Goal: Transaction & Acquisition: Book appointment/travel/reservation

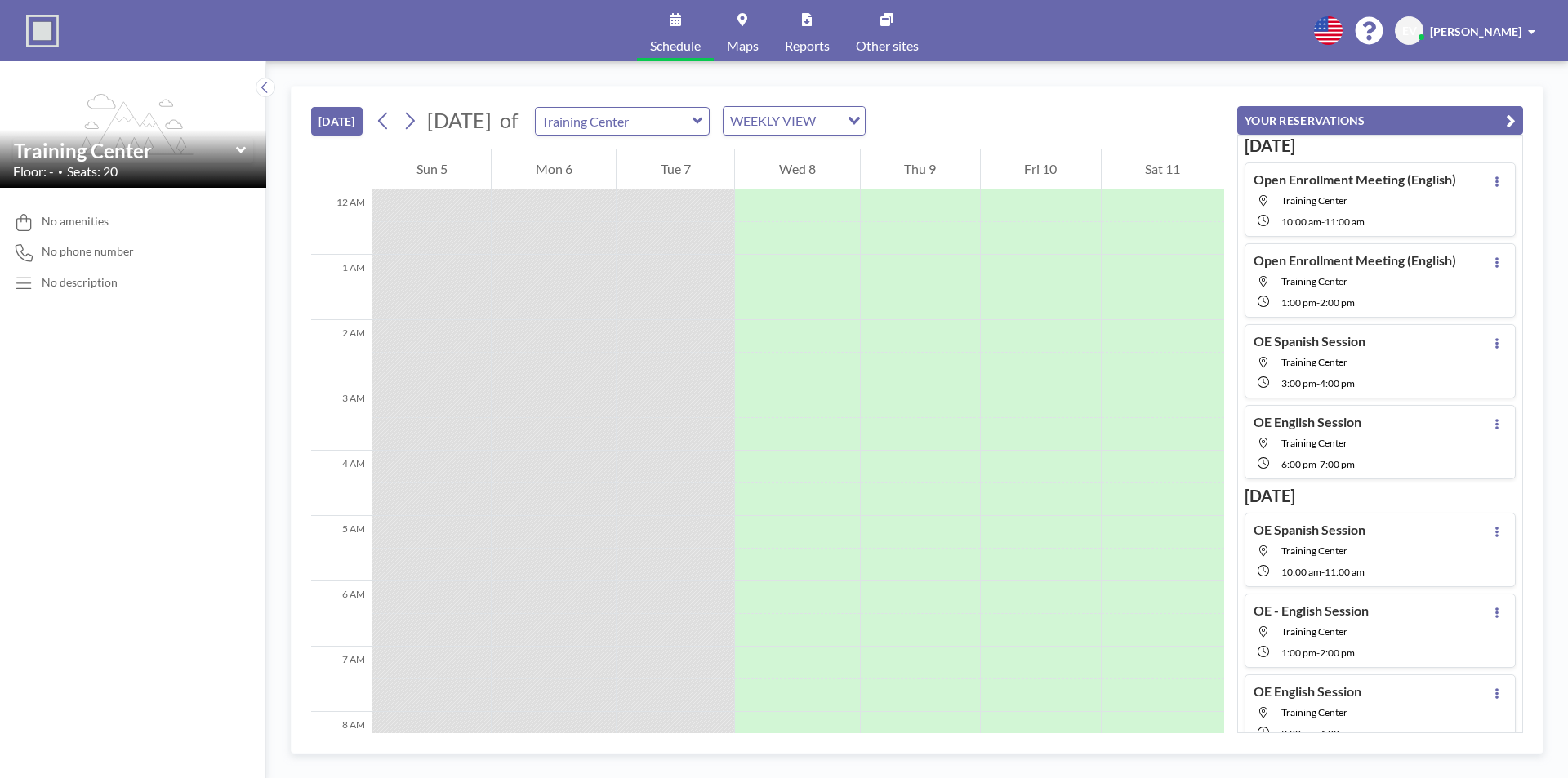
click at [702, 123] on icon at bounding box center [697, 121] width 10 height 7
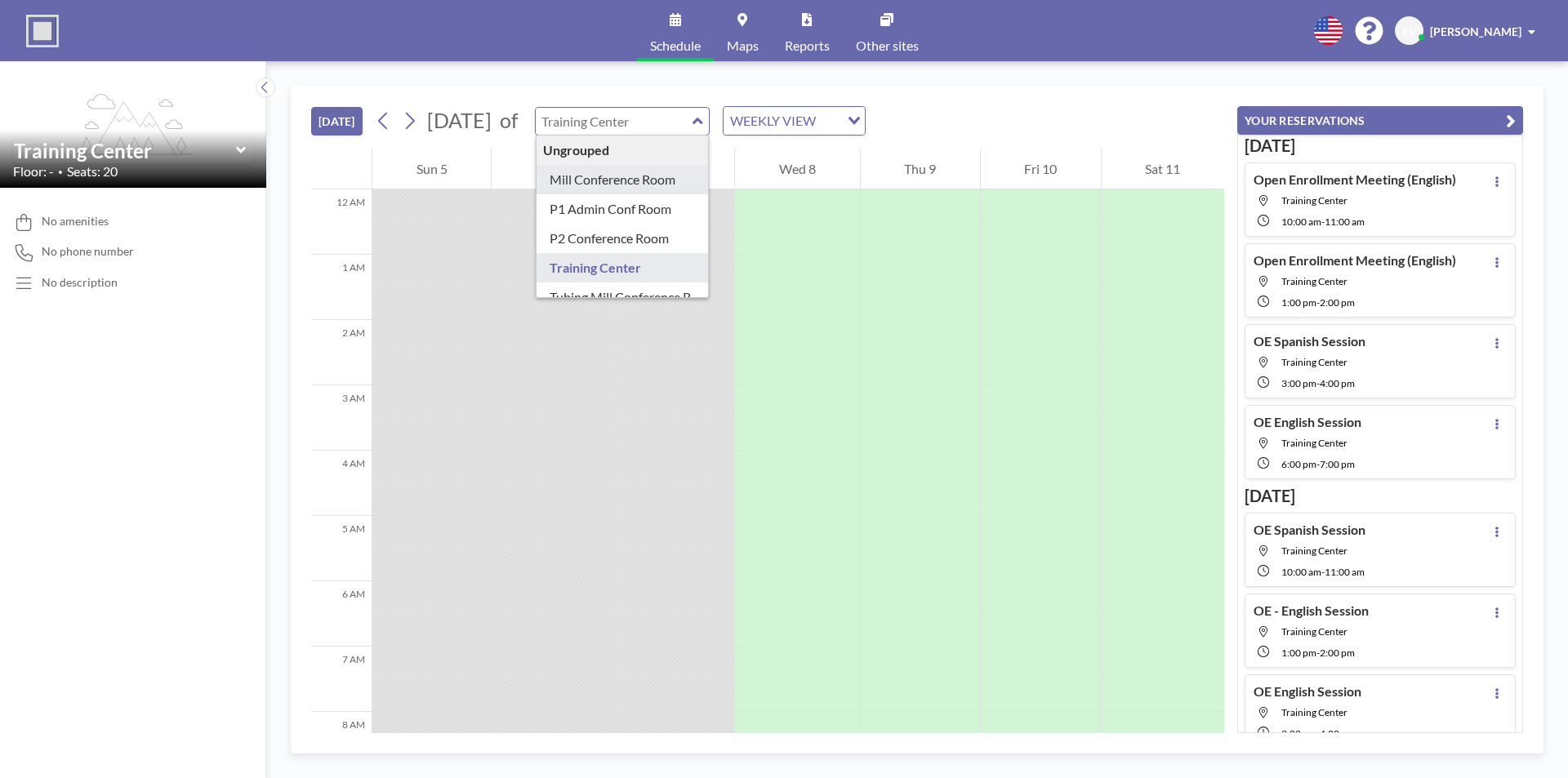
type input "Mill Conference Room"
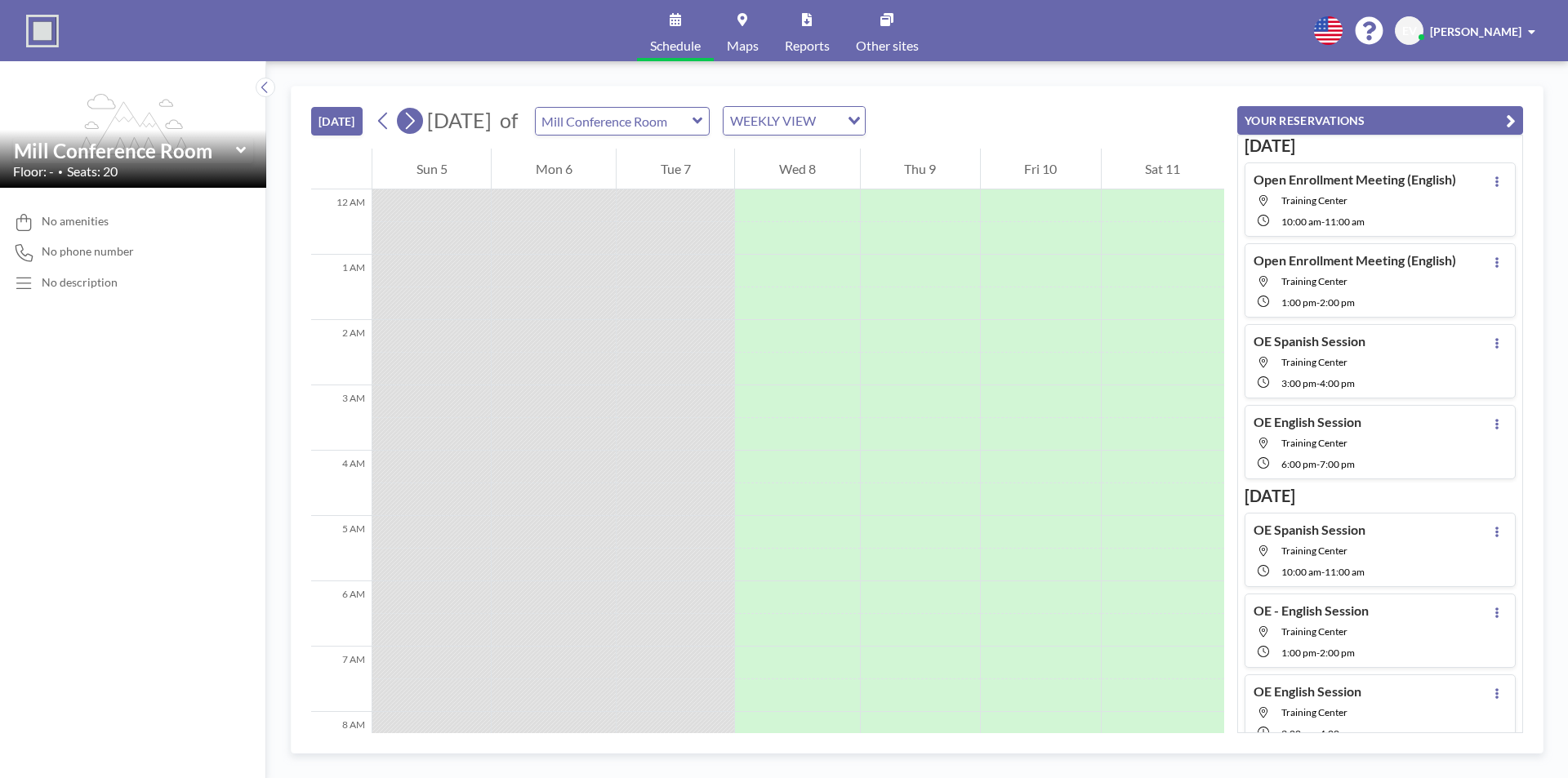
click at [418, 121] on icon at bounding box center [409, 121] width 15 height 25
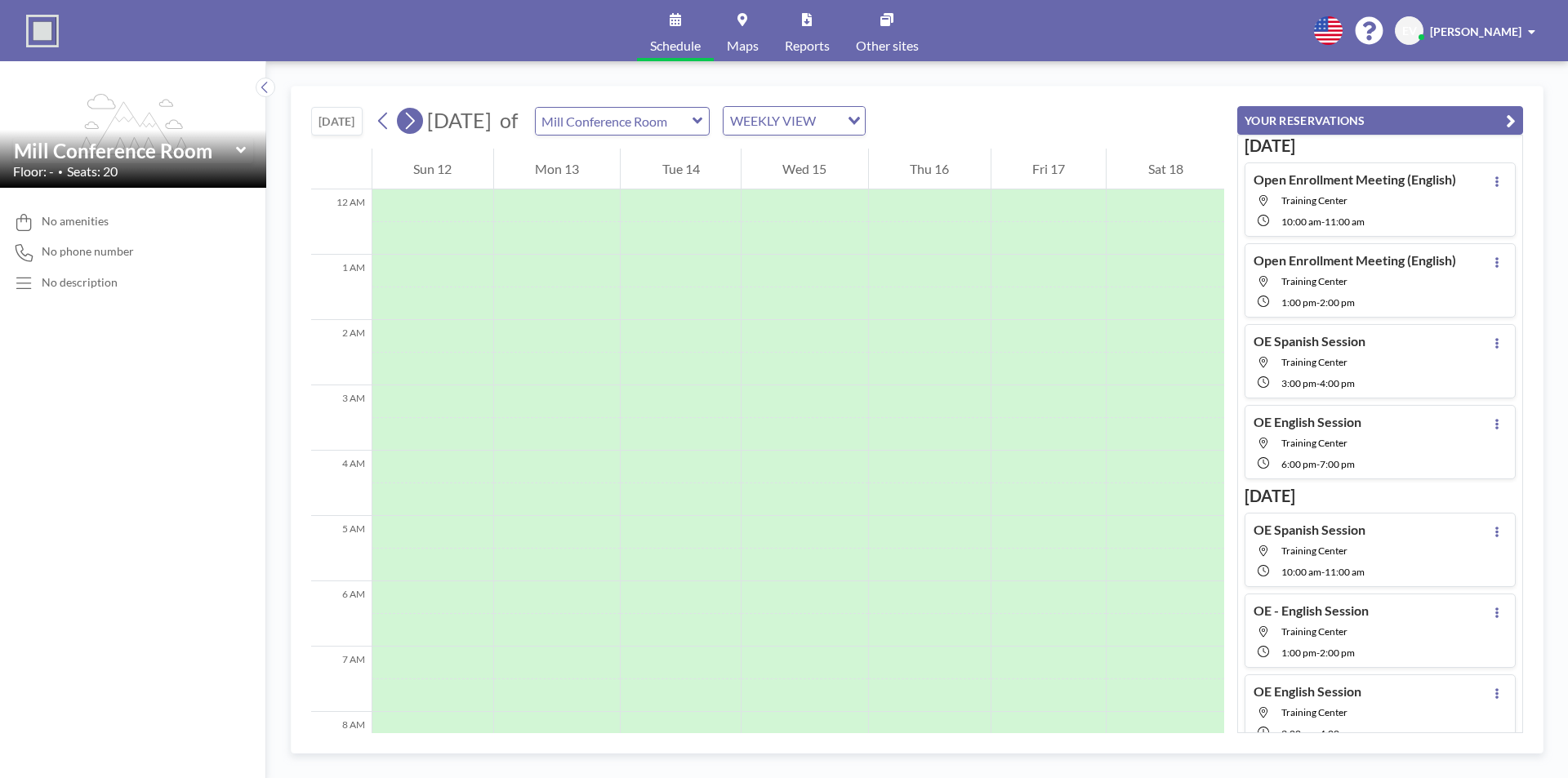
click at [418, 121] on icon at bounding box center [409, 121] width 15 height 25
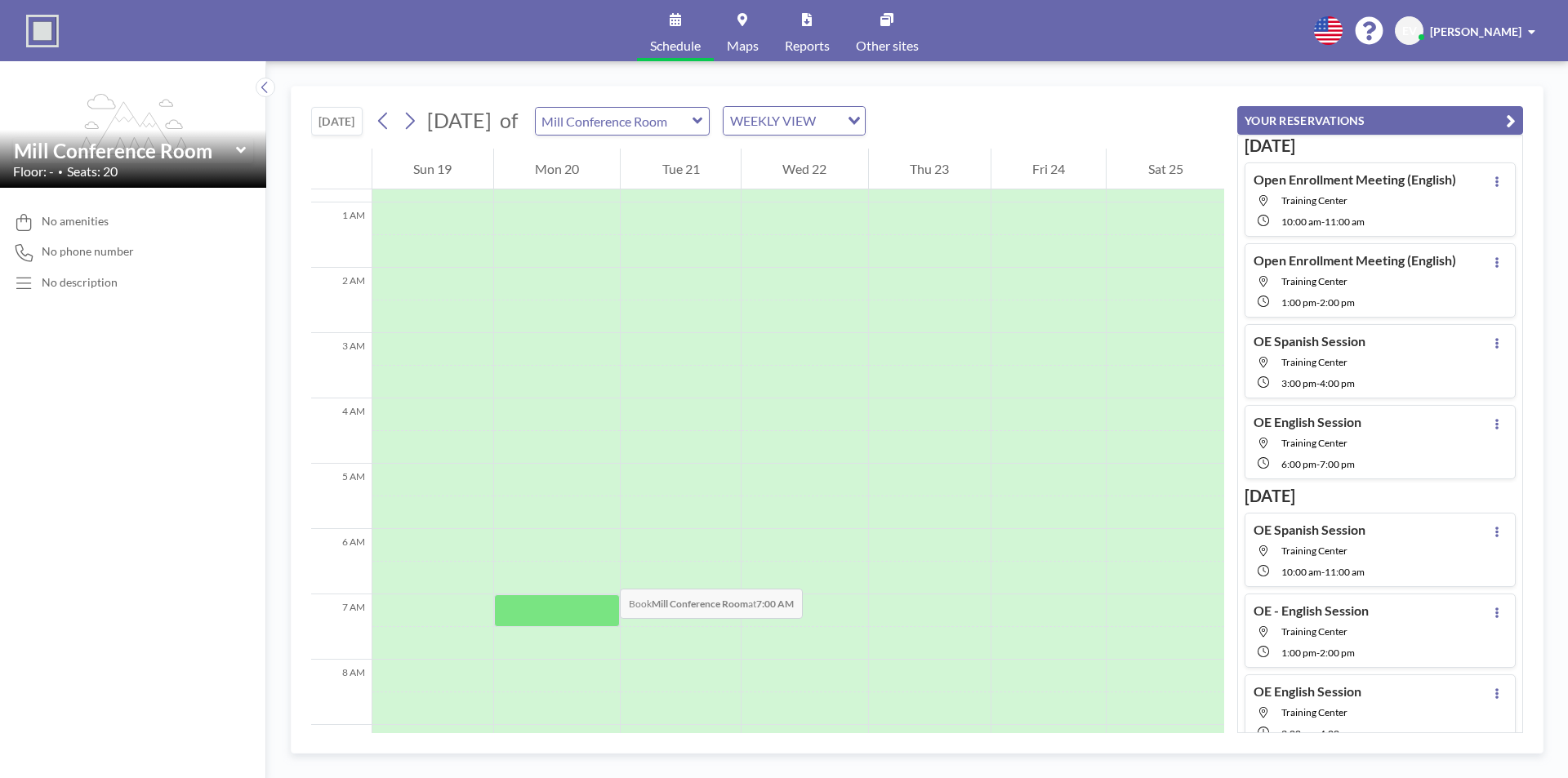
scroll to position [82, 0]
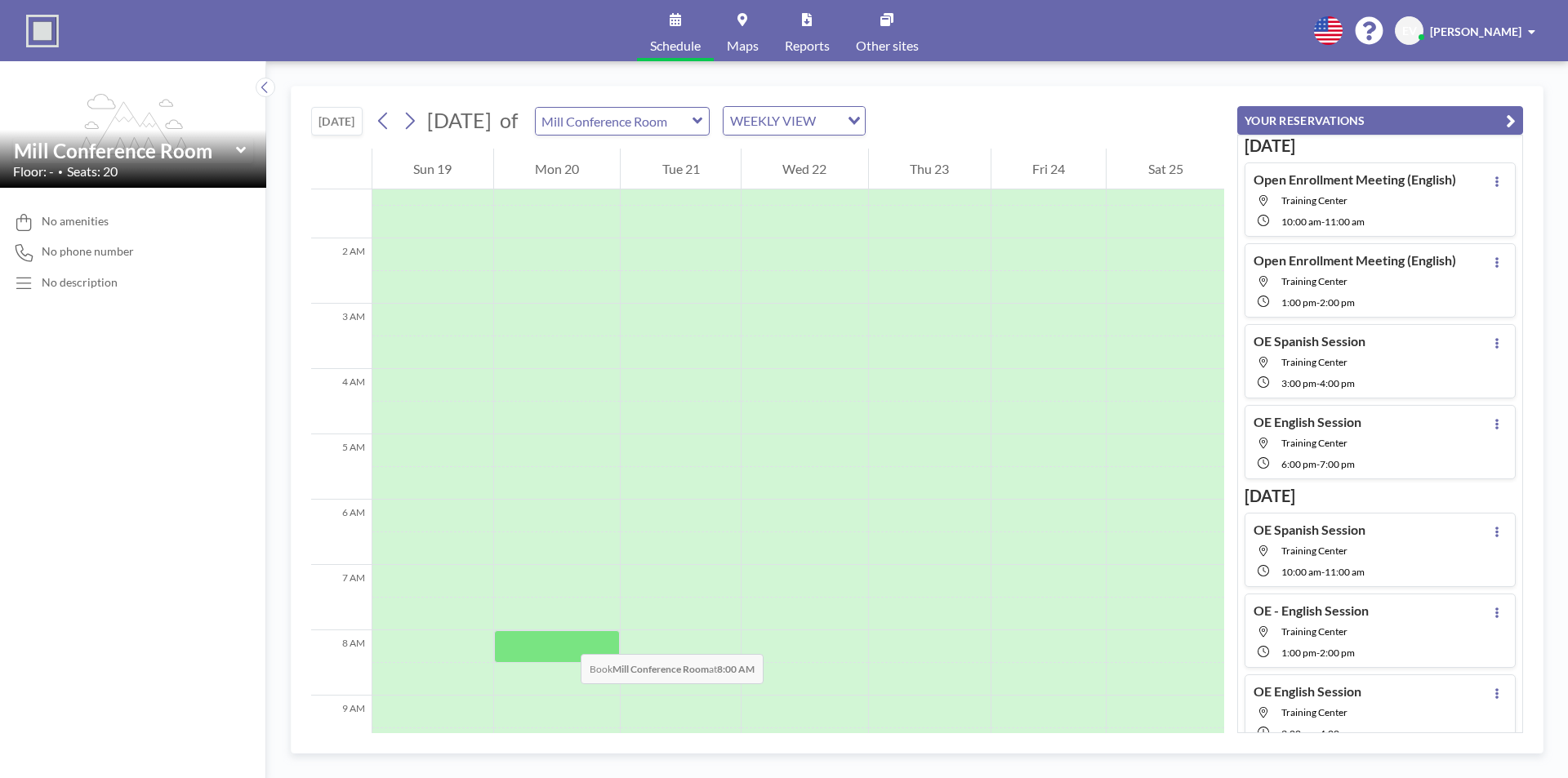
click at [564, 637] on div at bounding box center [557, 647] width 127 height 32
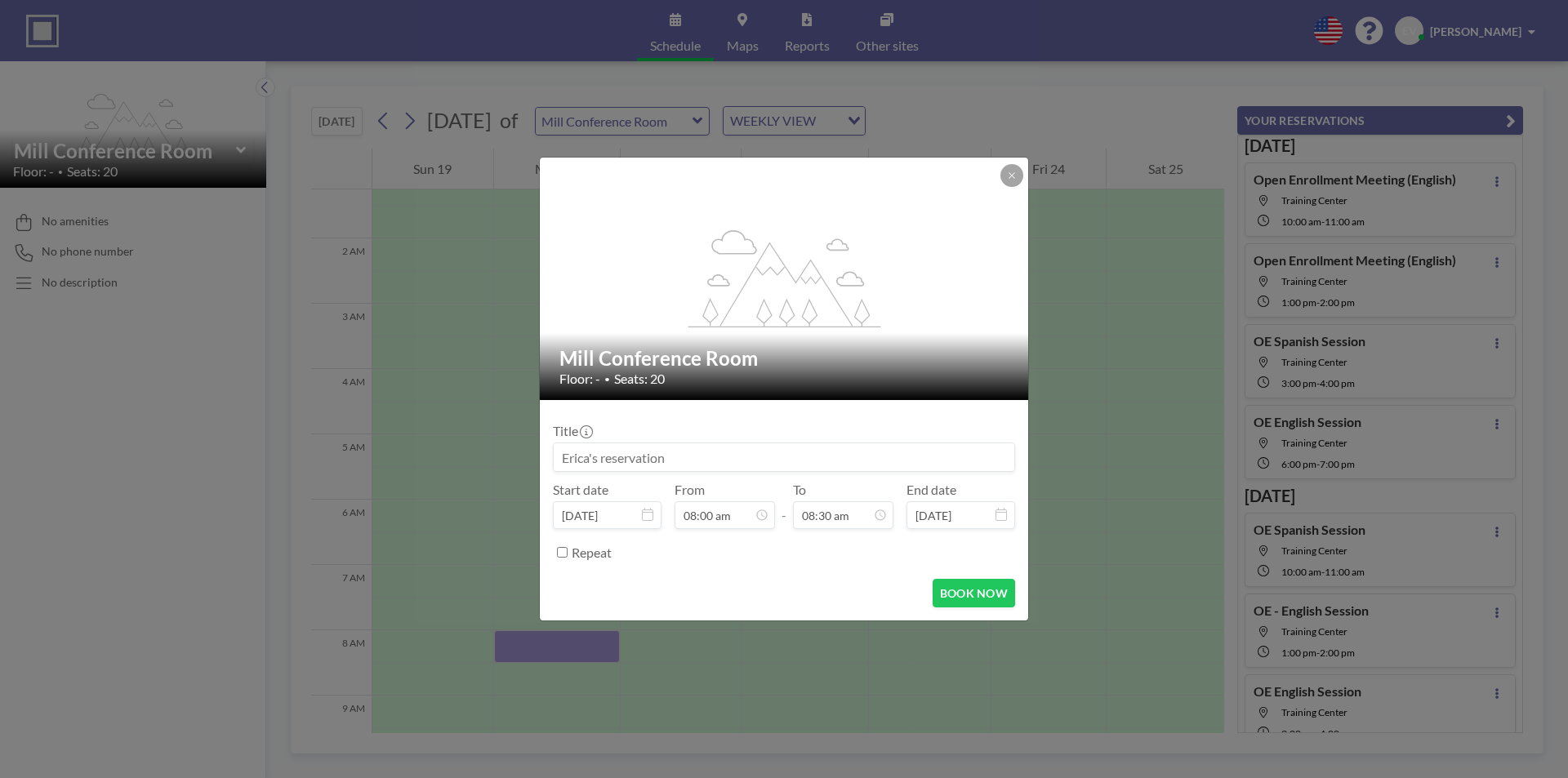
click at [564, 637] on div "flex-grow: 1.2; Mill Conference Room Floor: - • Seats: 20 Title Start date [DAT…" at bounding box center [784, 389] width 1568 height 778
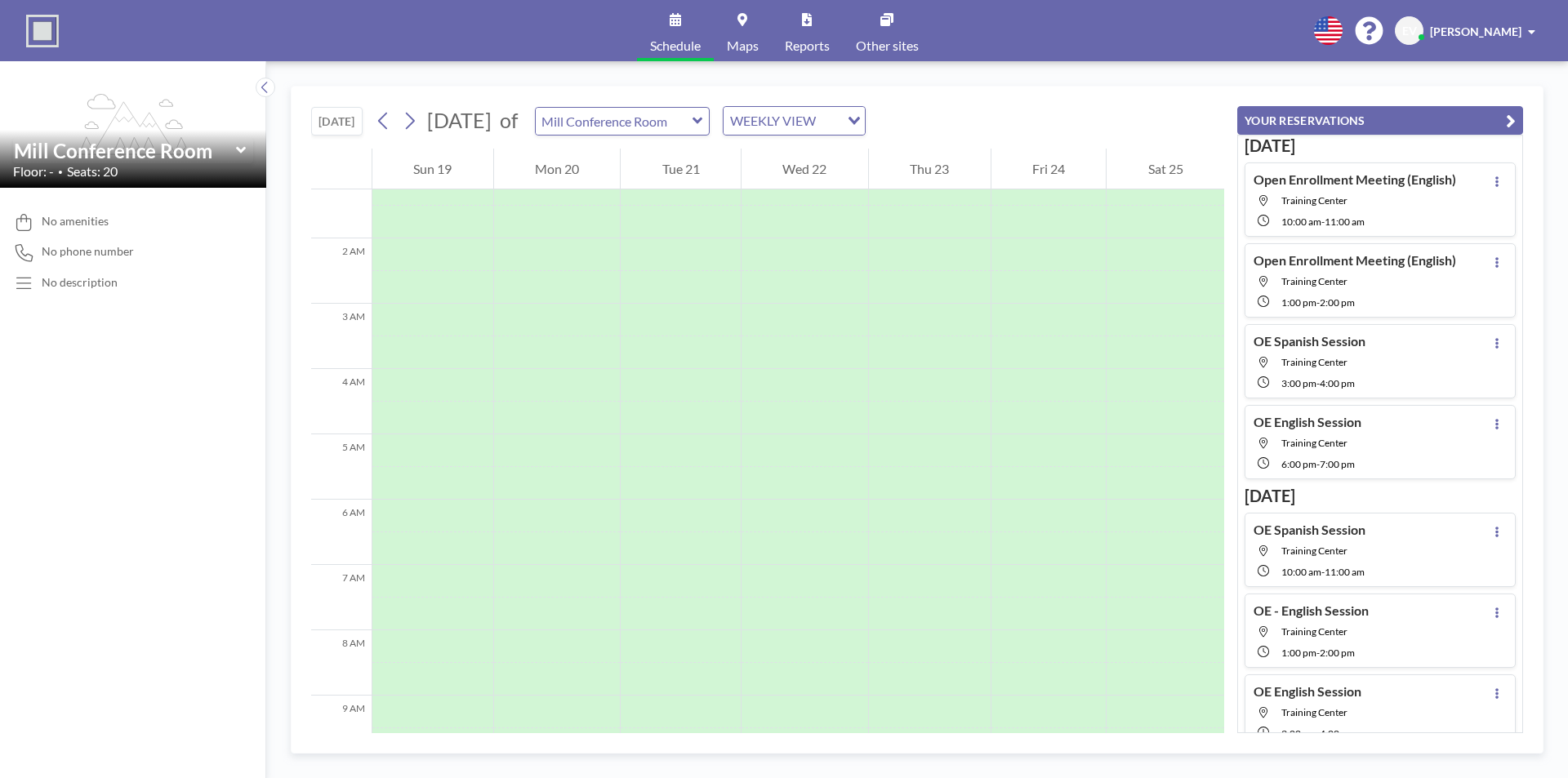
click at [564, 637] on div at bounding box center [557, 647] width 127 height 32
click at [562, 642] on div at bounding box center [557, 647] width 127 height 32
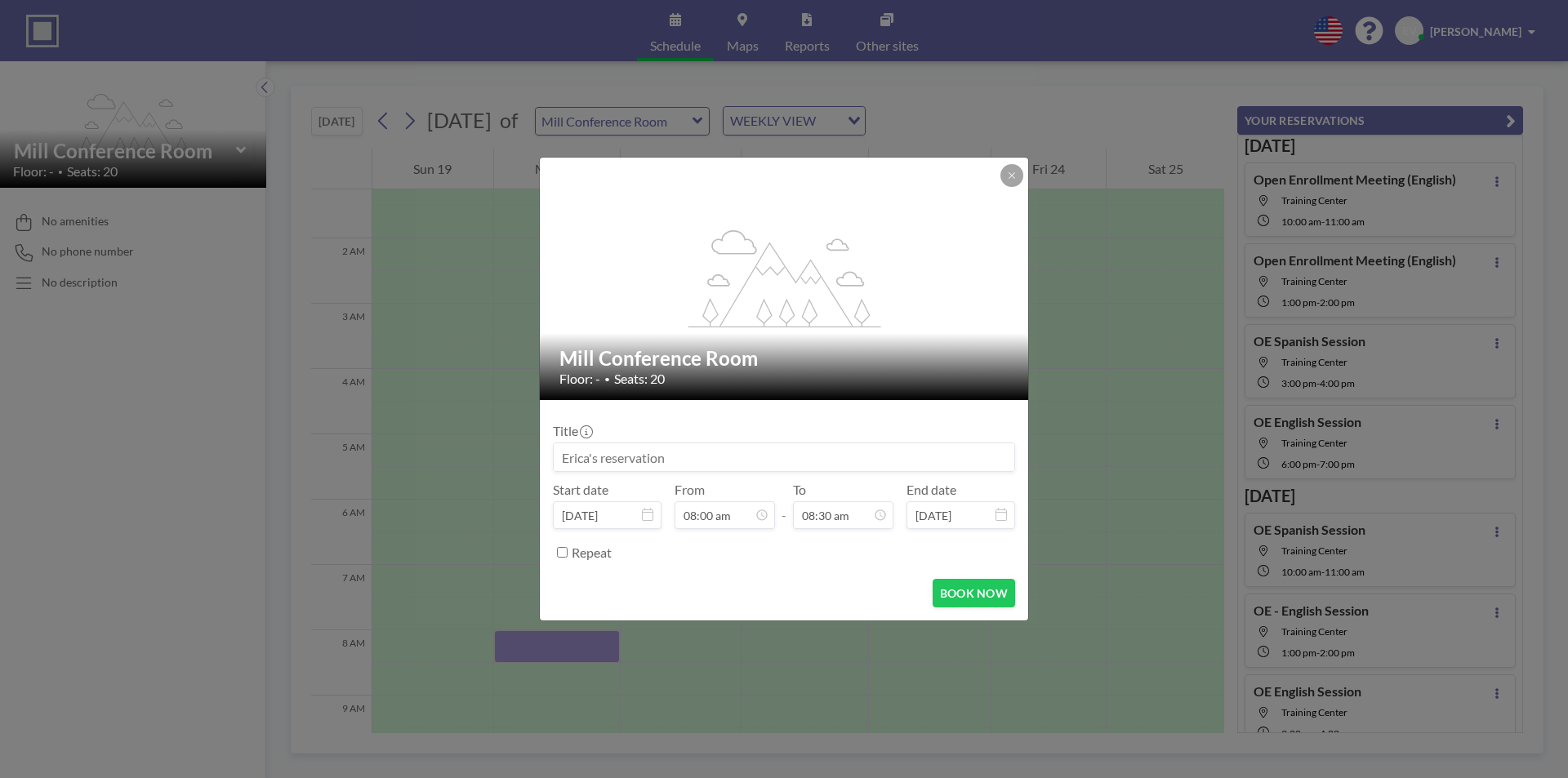
click at [813, 462] on input at bounding box center [784, 457] width 461 height 28
type input "O"
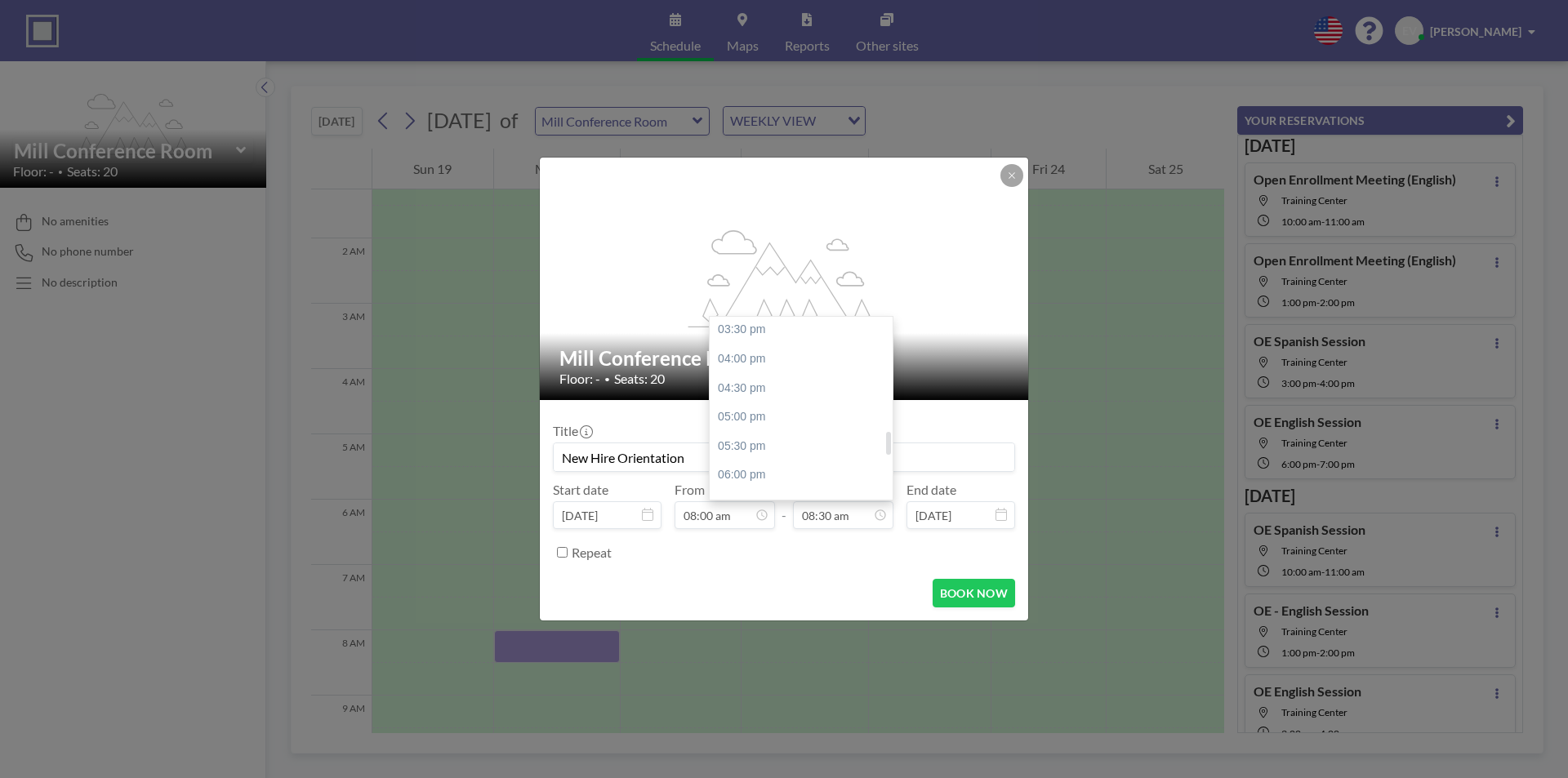
scroll to position [983, 0]
type input "New Hire Orientation"
click at [753, 376] on div "05:30 pm" at bounding box center [805, 364] width 191 height 29
type input "05:30 pm"
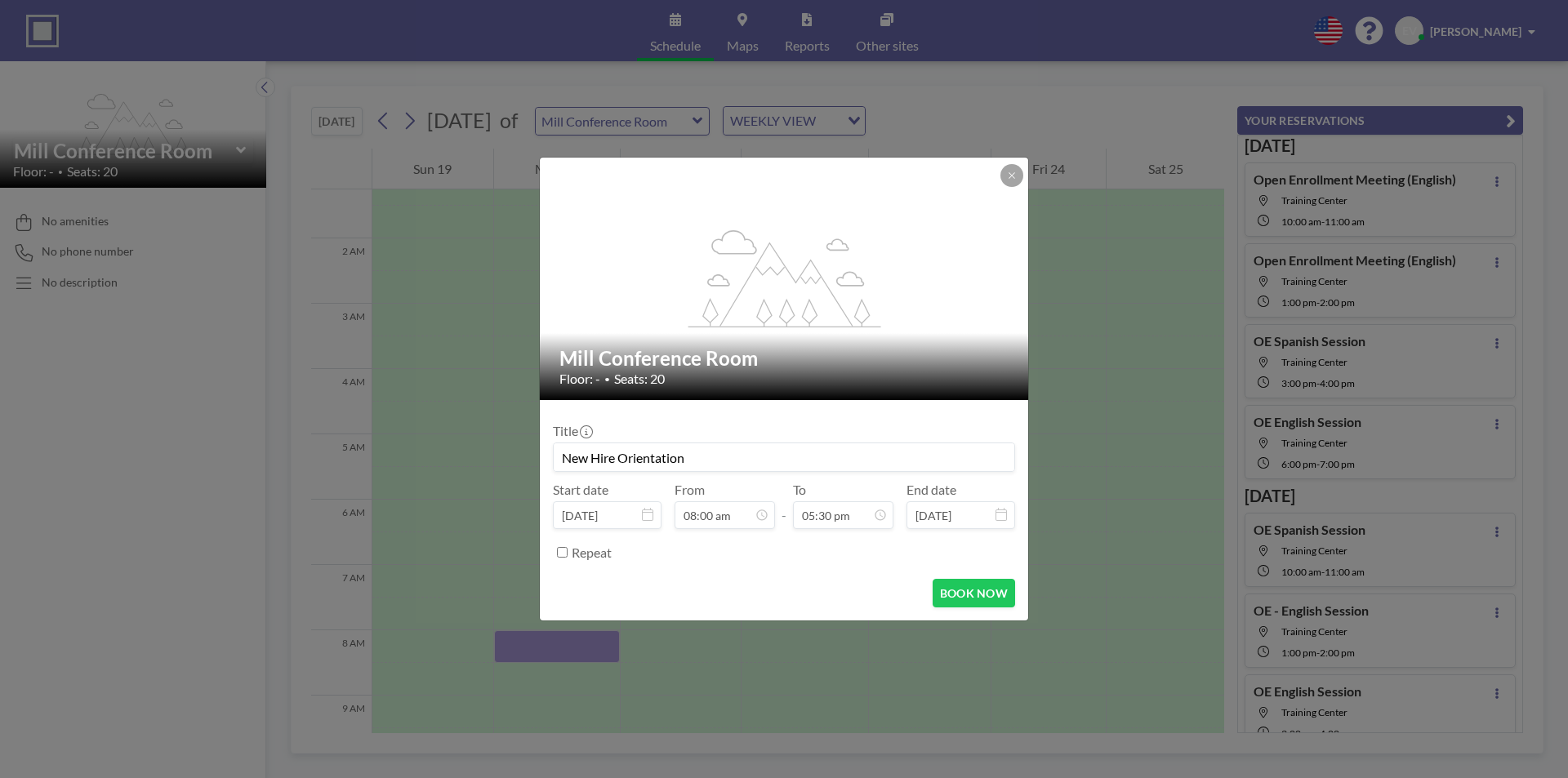
scroll to position [1018, 0]
click at [955, 593] on button "BOOK NOW" at bounding box center [973, 593] width 83 height 29
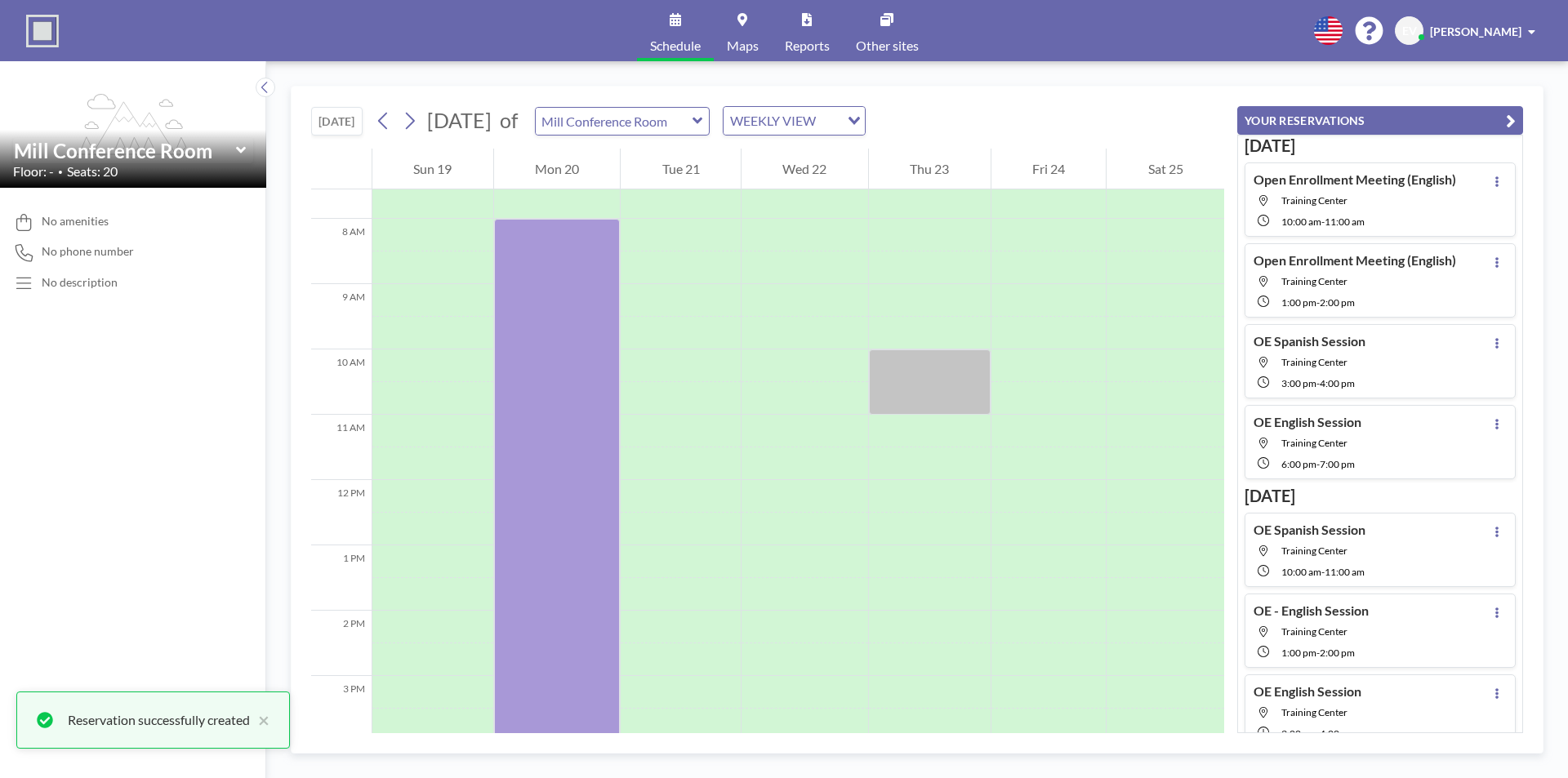
scroll to position [408, 0]
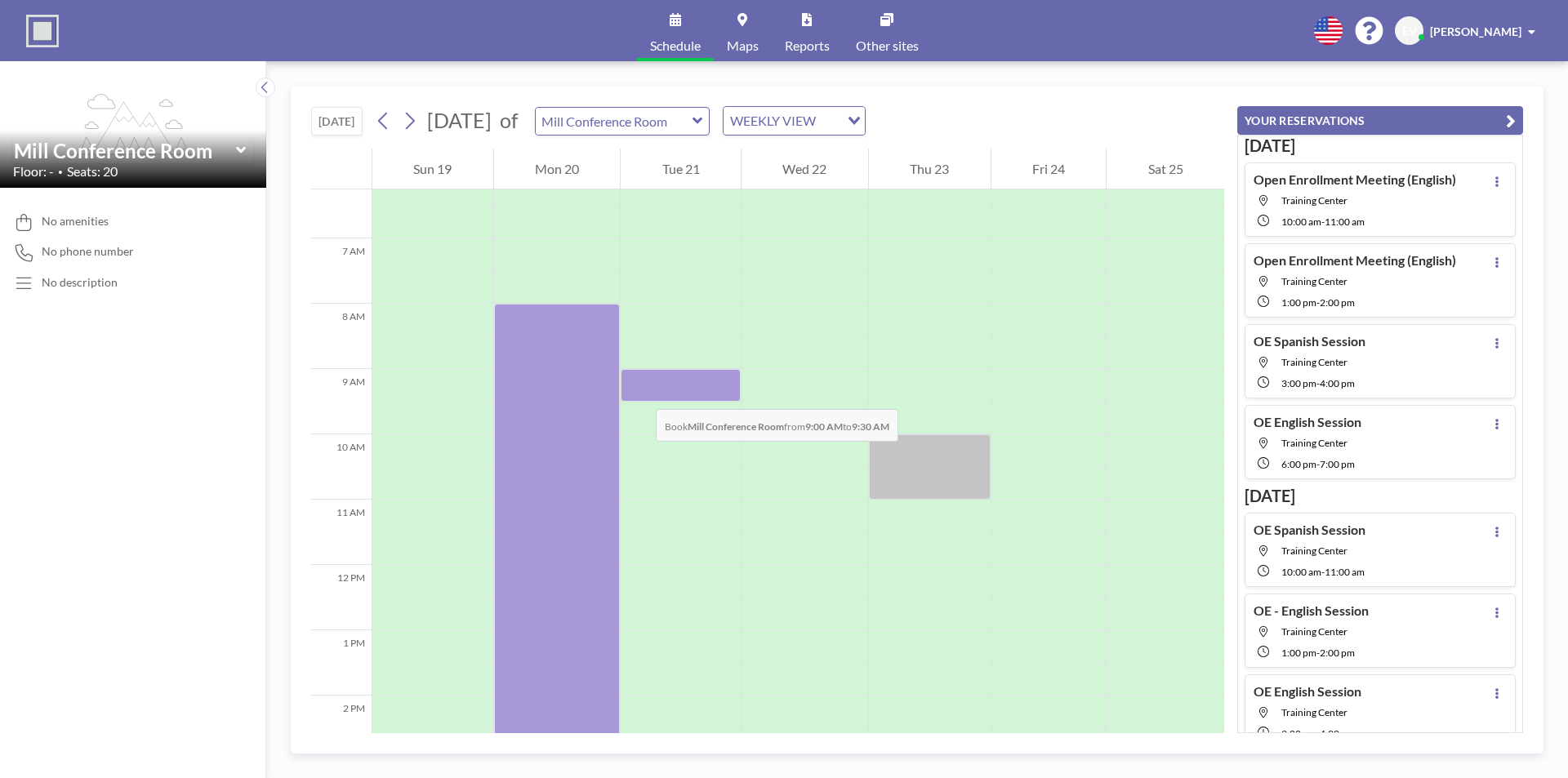
click at [639, 393] on div at bounding box center [680, 385] width 120 height 32
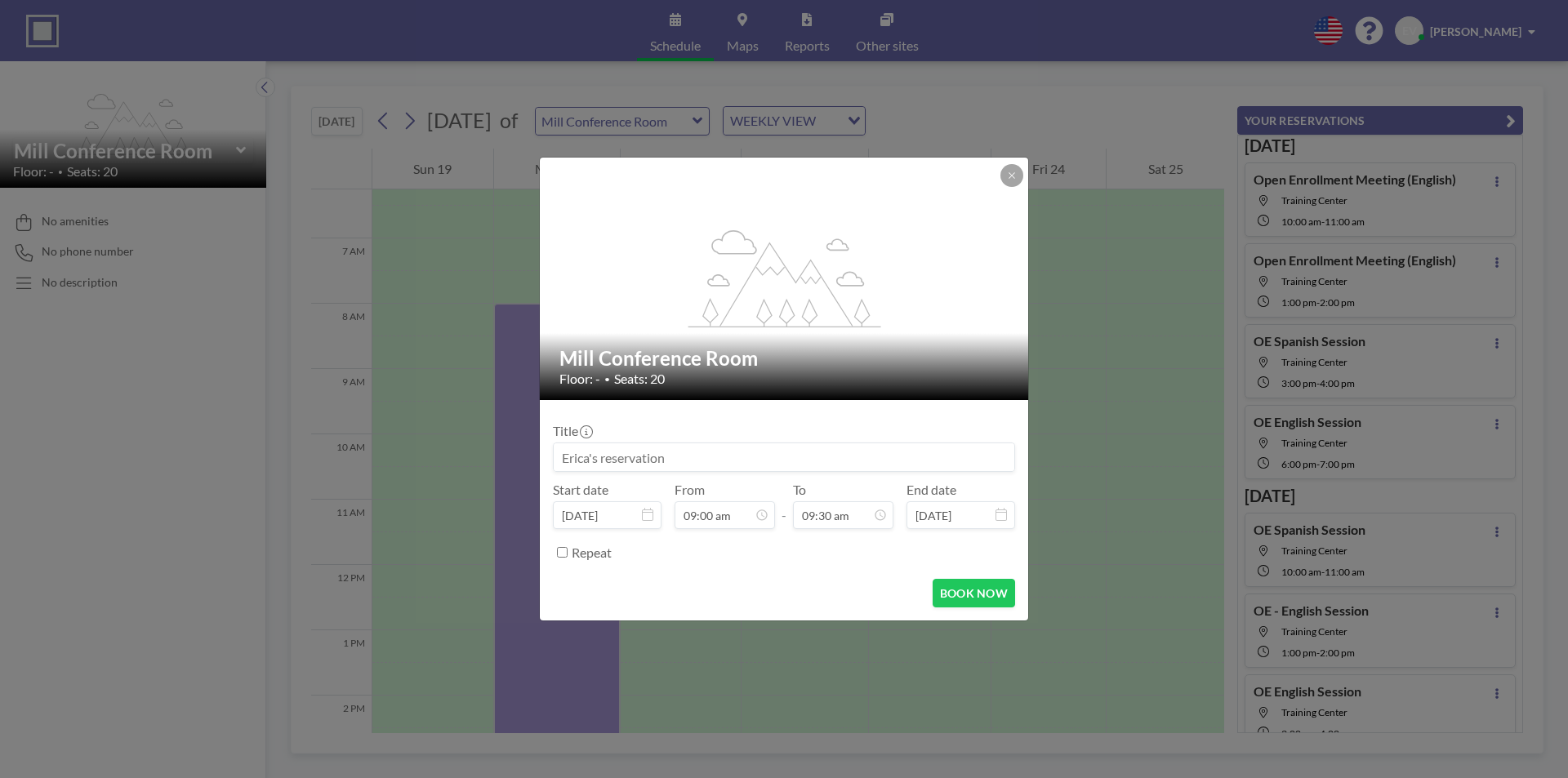
click at [639, 393] on div "Mill Conference Room Floor: - • Seats: 20" at bounding box center [784, 366] width 490 height 67
click at [664, 439] on div "Title" at bounding box center [784, 448] width 462 height 49
click at [668, 449] on input at bounding box center [784, 457] width 461 height 28
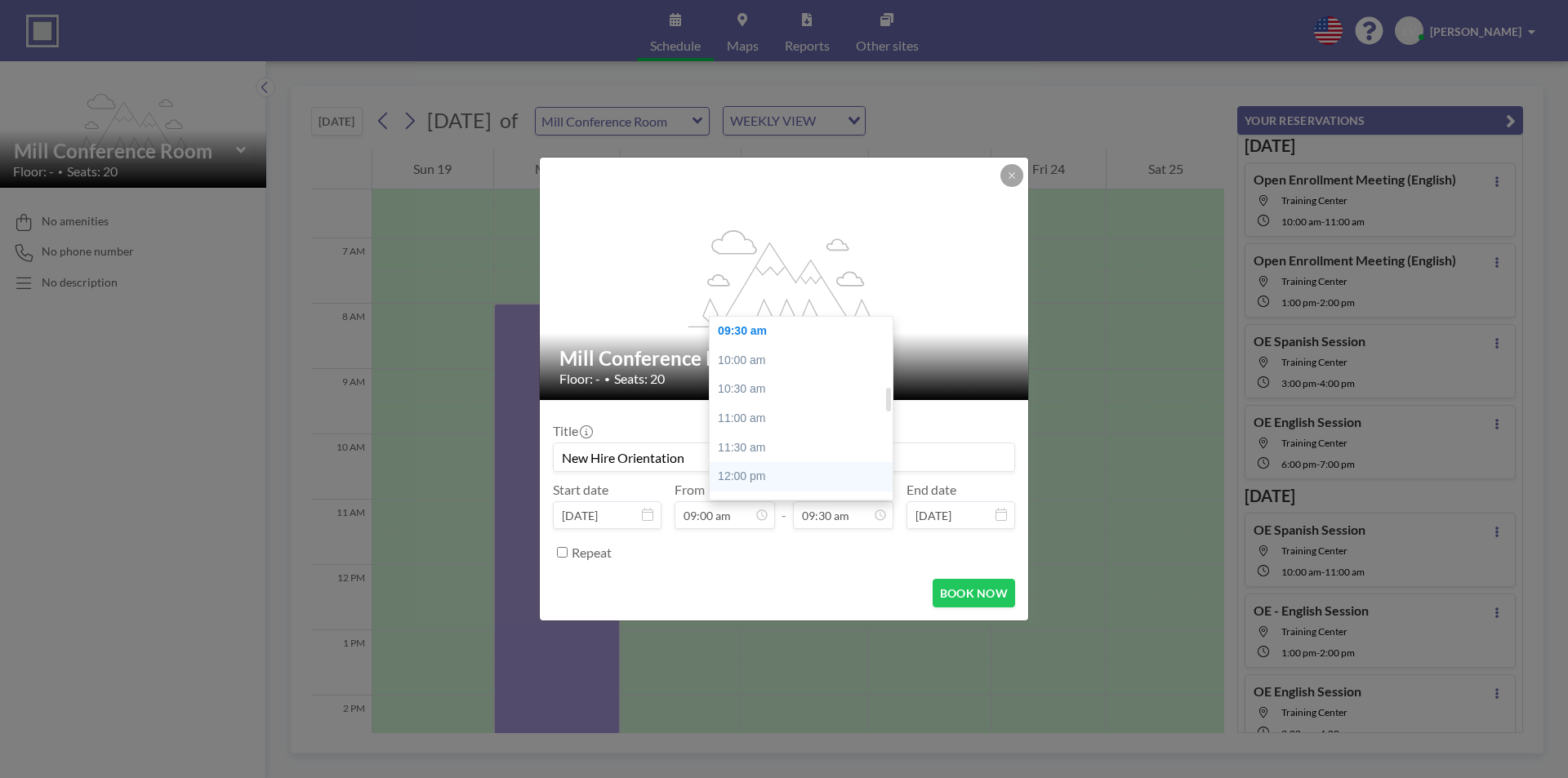
type input "New Hire Orientation"
click at [767, 472] on div "12:00 pm" at bounding box center [805, 477] width 191 height 29
type input "12:00 pm"
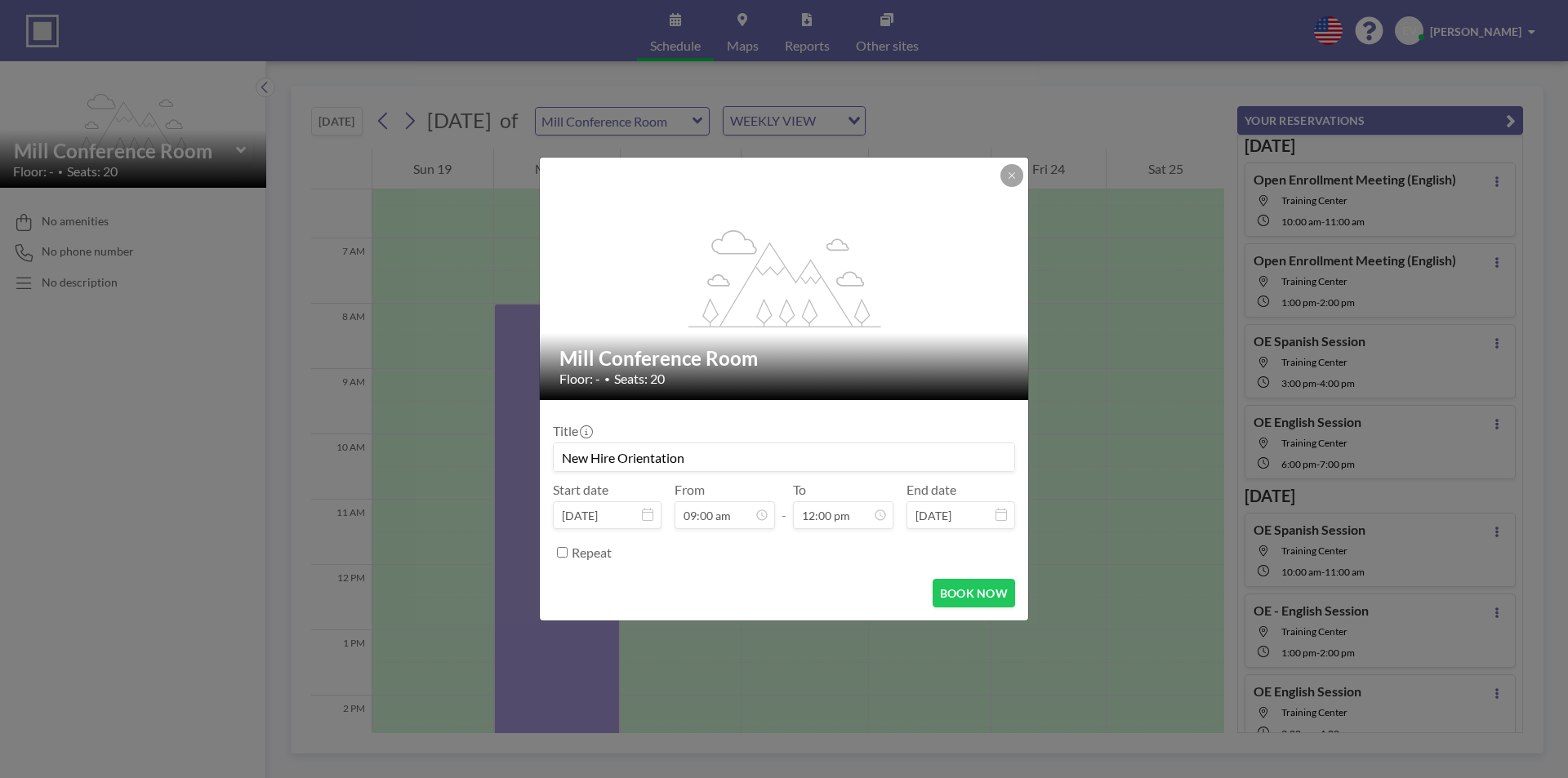
scroll to position [523, 0]
click at [980, 589] on button "BOOK NOW" at bounding box center [973, 593] width 83 height 29
